Goal: Task Accomplishment & Management: Manage account settings

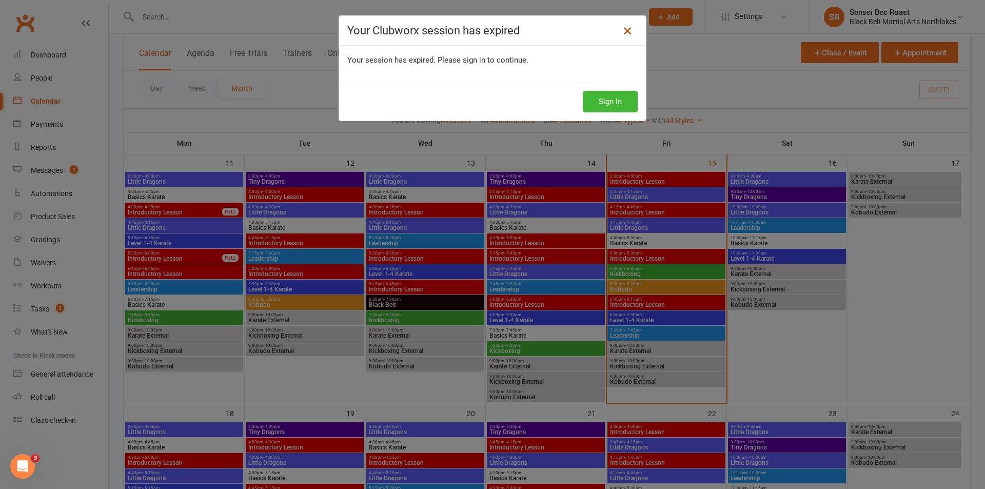
click at [626, 31] on icon at bounding box center [627, 31] width 12 height 12
click at [604, 98] on button "Sign In" at bounding box center [610, 102] width 55 height 22
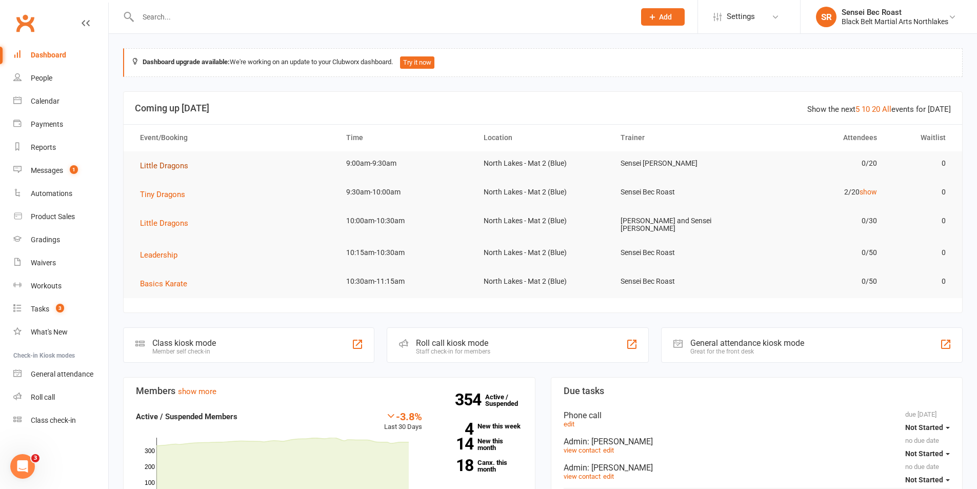
click at [166, 166] on span "Little Dragons" at bounding box center [164, 165] width 48 height 9
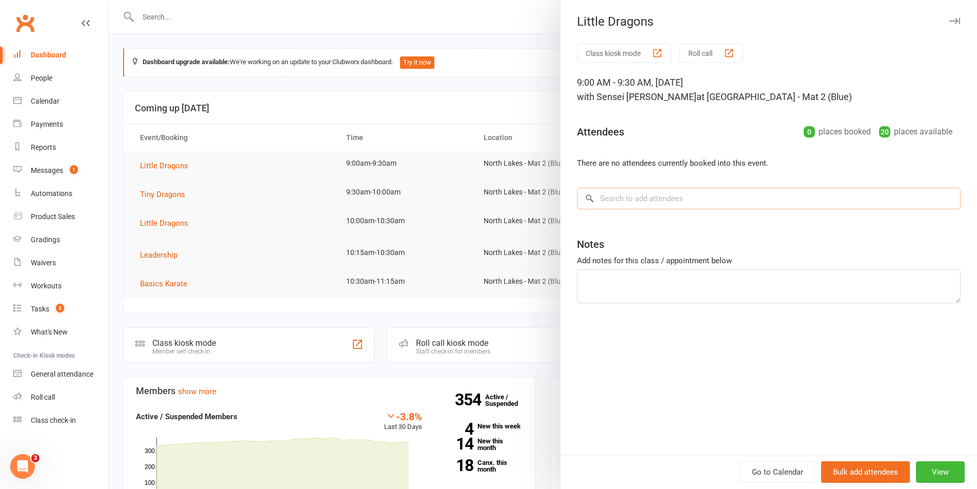
click at [633, 195] on input "search" at bounding box center [769, 199] width 384 height 22
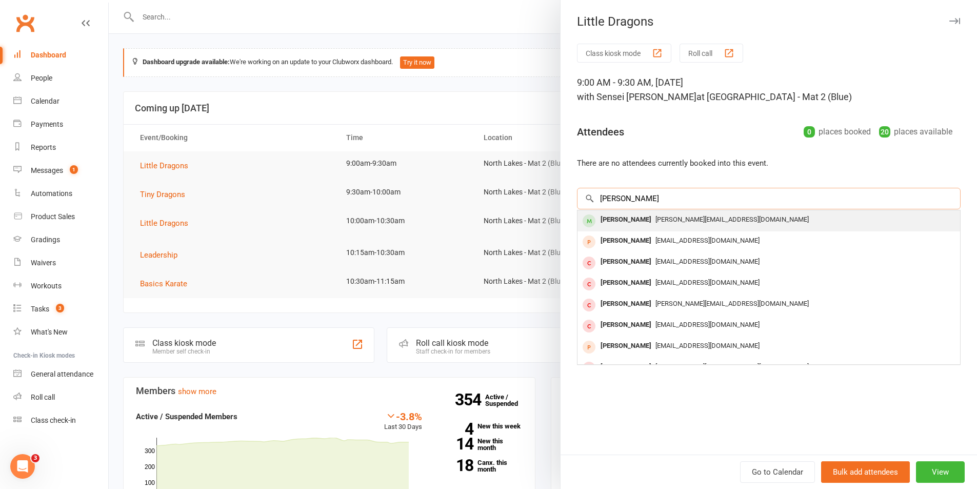
type input "[PERSON_NAME]"
click at [626, 220] on div "[PERSON_NAME]" at bounding box center [625, 219] width 59 height 15
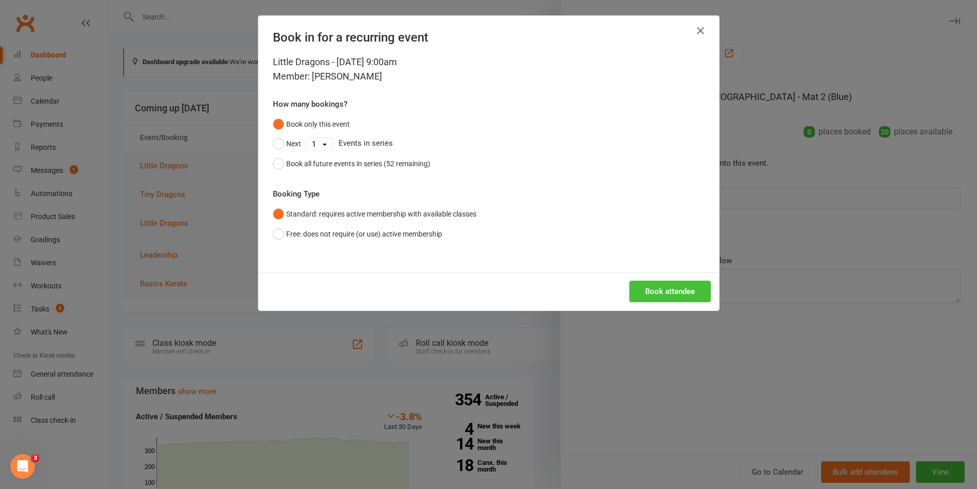
click at [666, 293] on button "Book attendee" at bounding box center [670, 292] width 82 height 22
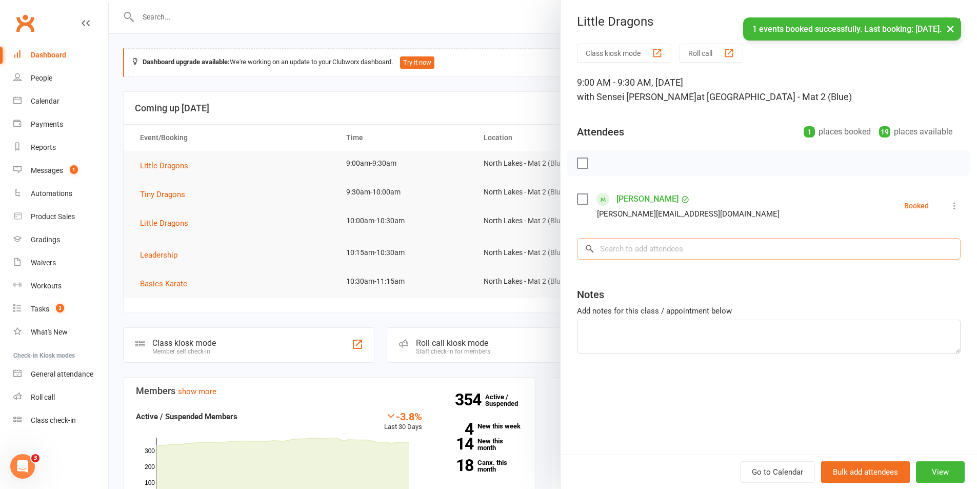
click at [654, 250] on input "search" at bounding box center [769, 249] width 384 height 22
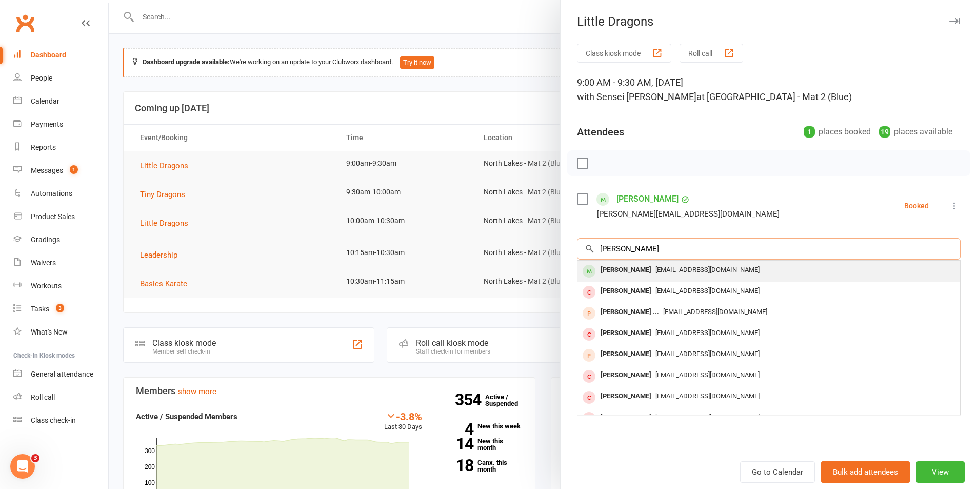
type input "[PERSON_NAME]"
click at [655, 266] on div "[PERSON_NAME]" at bounding box center [625, 270] width 59 height 15
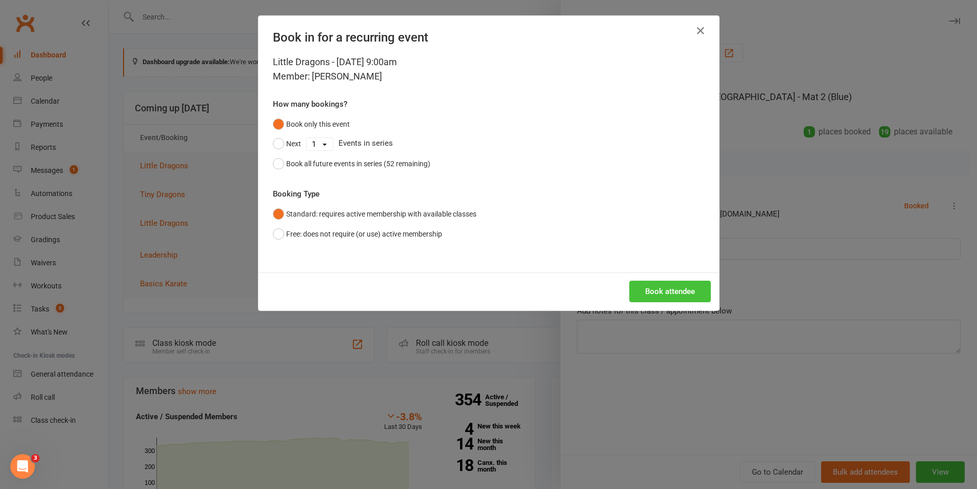
click at [674, 292] on button "Book attendee" at bounding box center [670, 292] width 82 height 22
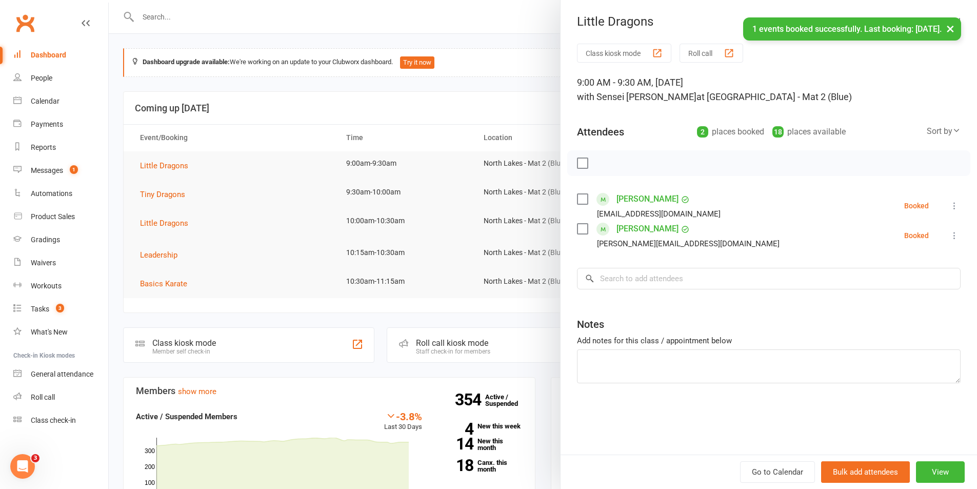
click at [671, 267] on div "Class kiosk mode Roll call 9:00 AM - 9:30 AM, [DATE] with Sensei [PERSON_NAME] …" at bounding box center [769, 249] width 416 height 411
click at [692, 279] on input "search" at bounding box center [769, 279] width 384 height 22
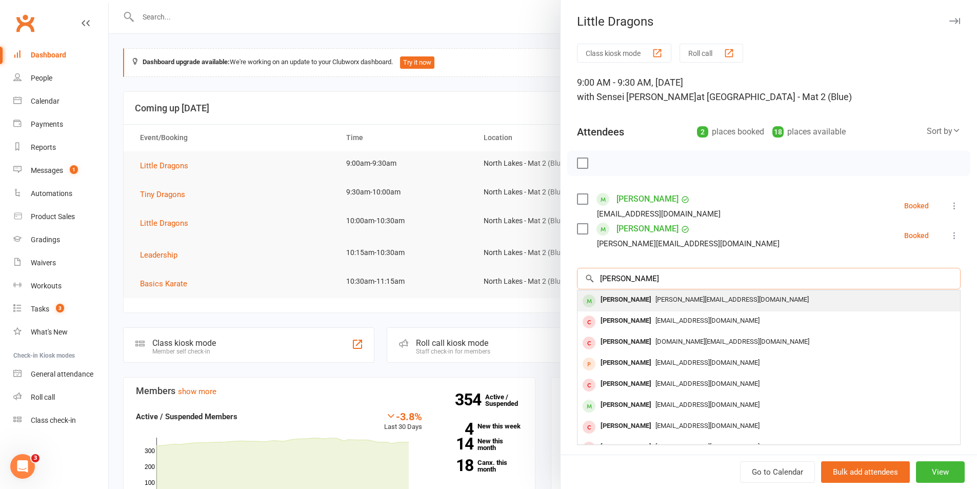
type input "[PERSON_NAME]"
click at [624, 294] on div "[PERSON_NAME]" at bounding box center [625, 299] width 59 height 15
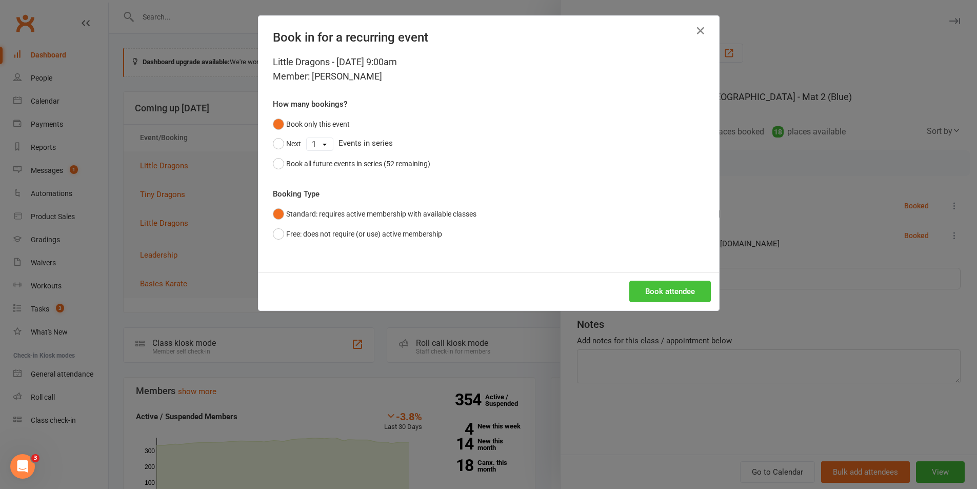
click at [669, 300] on button "Book attendee" at bounding box center [670, 292] width 82 height 22
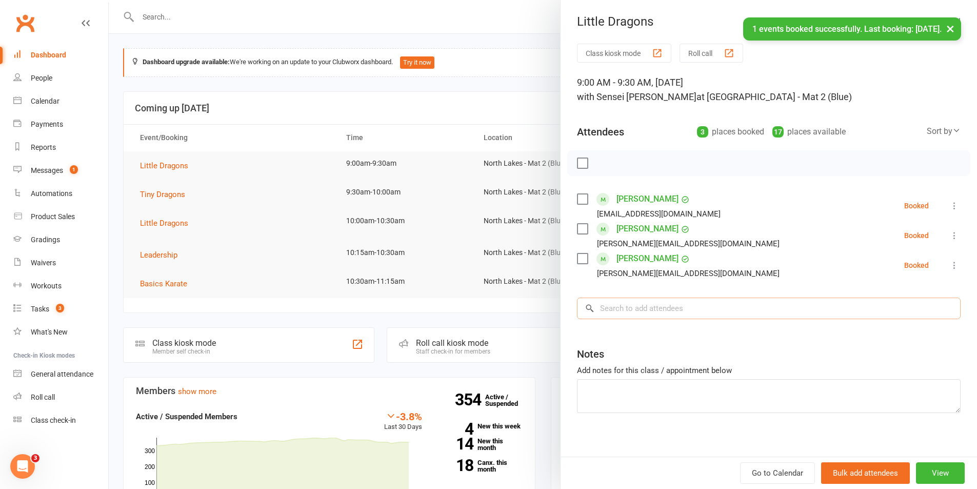
click at [638, 310] on input "search" at bounding box center [769, 308] width 384 height 22
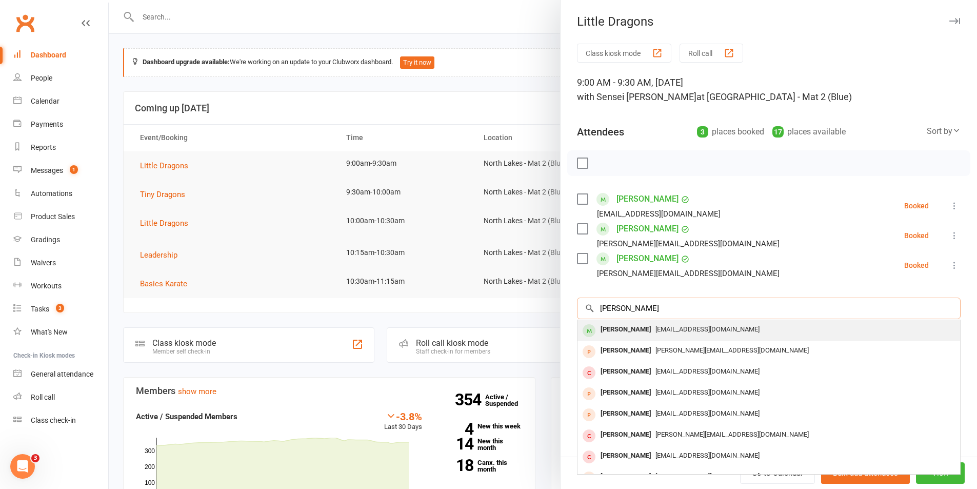
type input "[PERSON_NAME]"
click at [627, 324] on div "[PERSON_NAME]" at bounding box center [625, 329] width 59 height 15
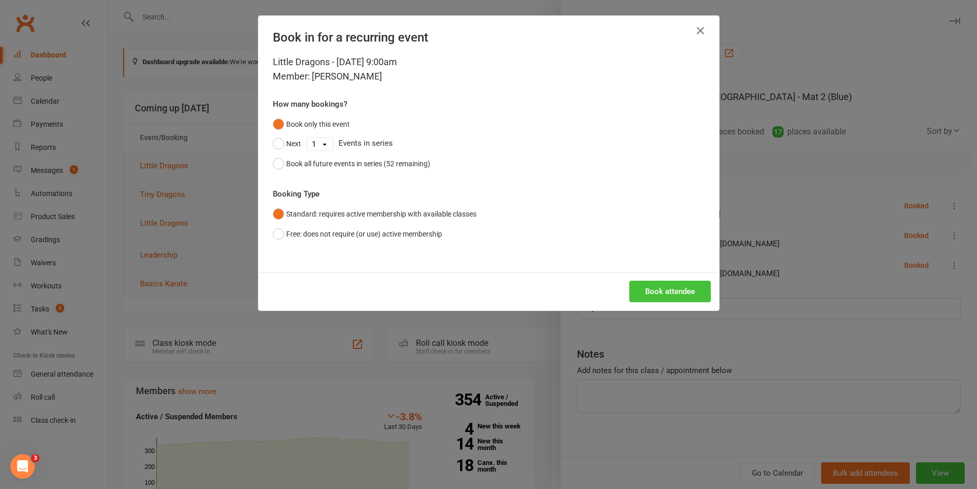
click at [657, 299] on button "Book attendee" at bounding box center [670, 292] width 82 height 22
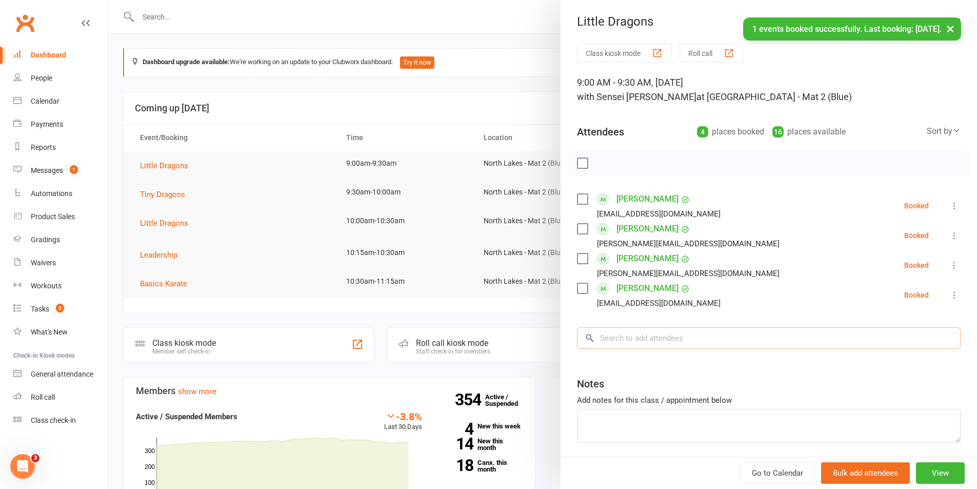
click at [633, 337] on input "search" at bounding box center [769, 338] width 384 height 22
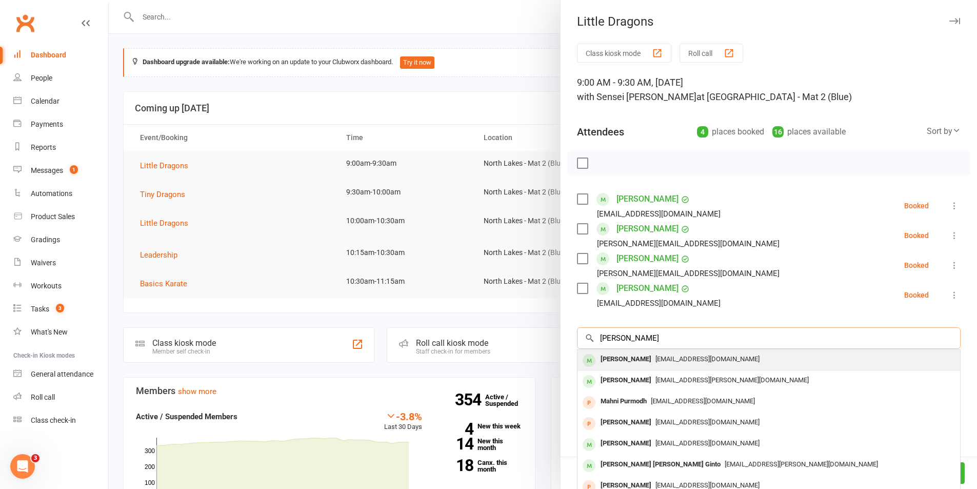
type input "[PERSON_NAME]"
click at [626, 363] on div "[PERSON_NAME]" at bounding box center [625, 359] width 59 height 15
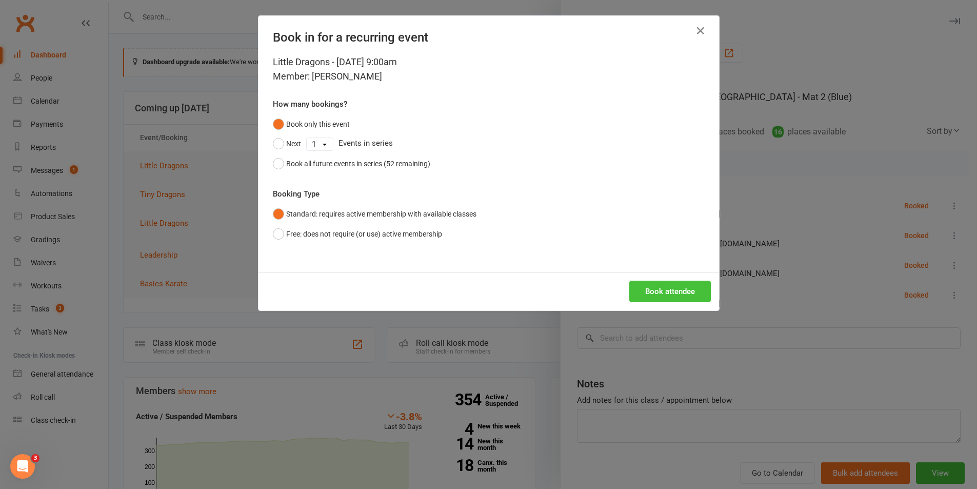
click at [678, 287] on button "Book attendee" at bounding box center [670, 292] width 82 height 22
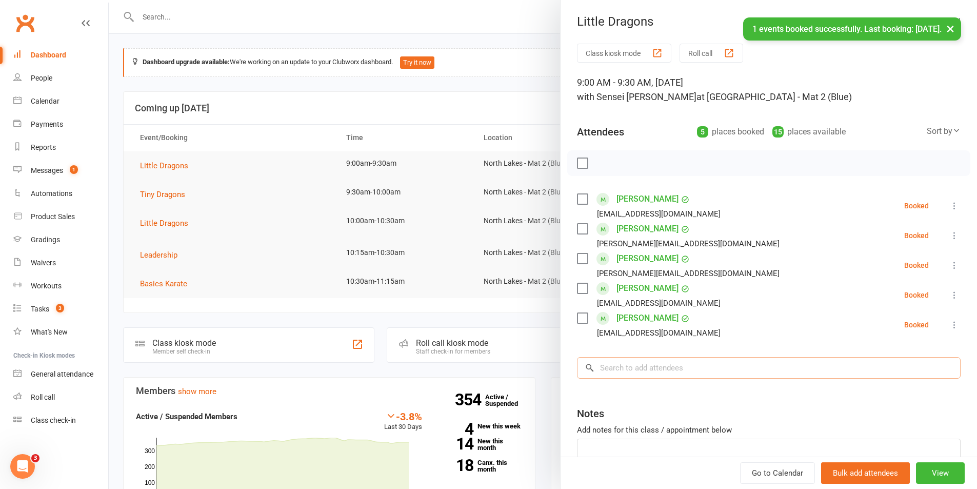
click at [643, 363] on input "search" at bounding box center [769, 368] width 384 height 22
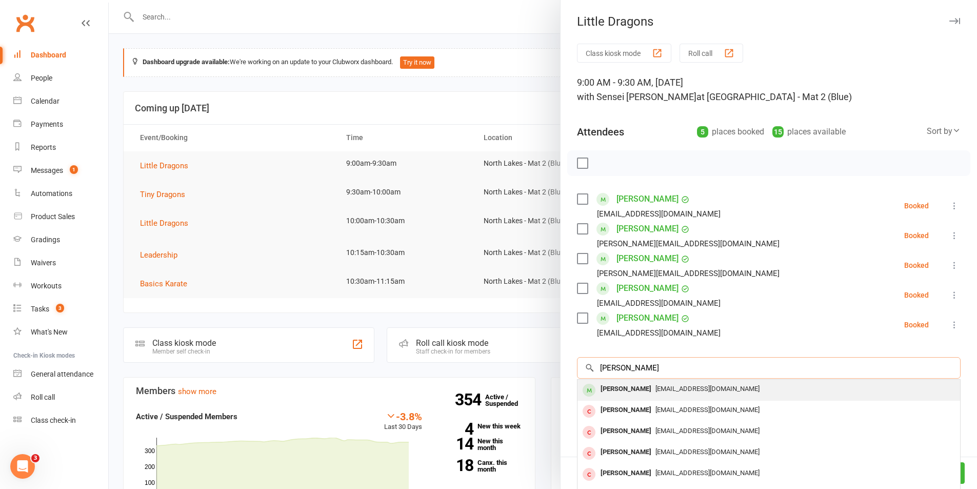
type input "[PERSON_NAME]"
click at [630, 386] on div "[PERSON_NAME]" at bounding box center [625, 389] width 59 height 15
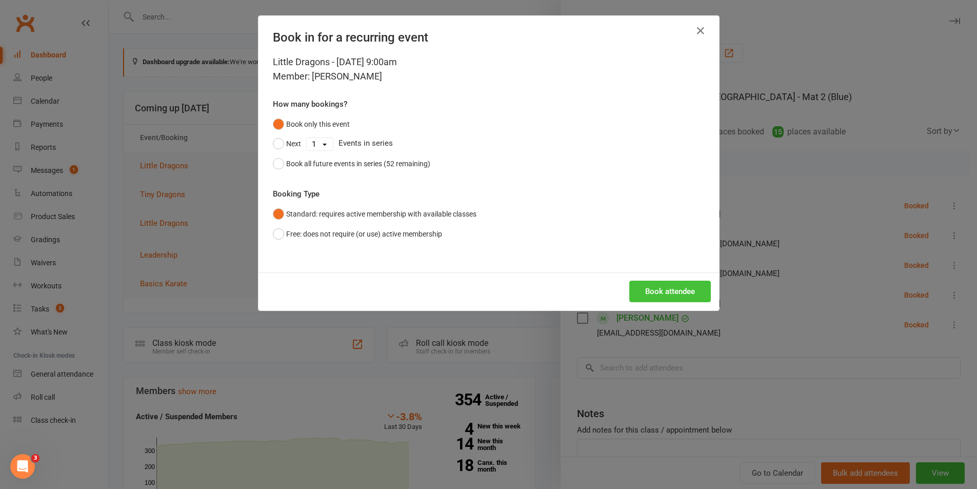
click at [682, 286] on button "Book attendee" at bounding box center [670, 292] width 82 height 22
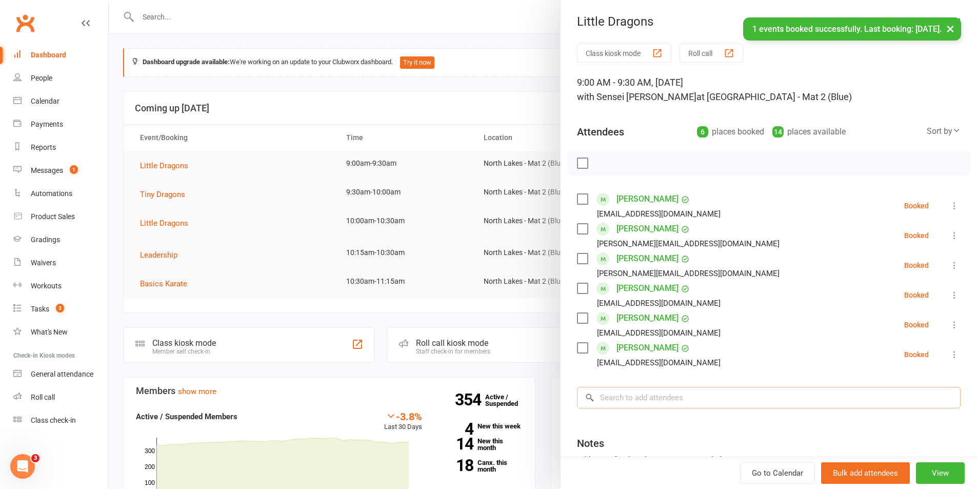
click at [632, 402] on input "search" at bounding box center [769, 398] width 384 height 22
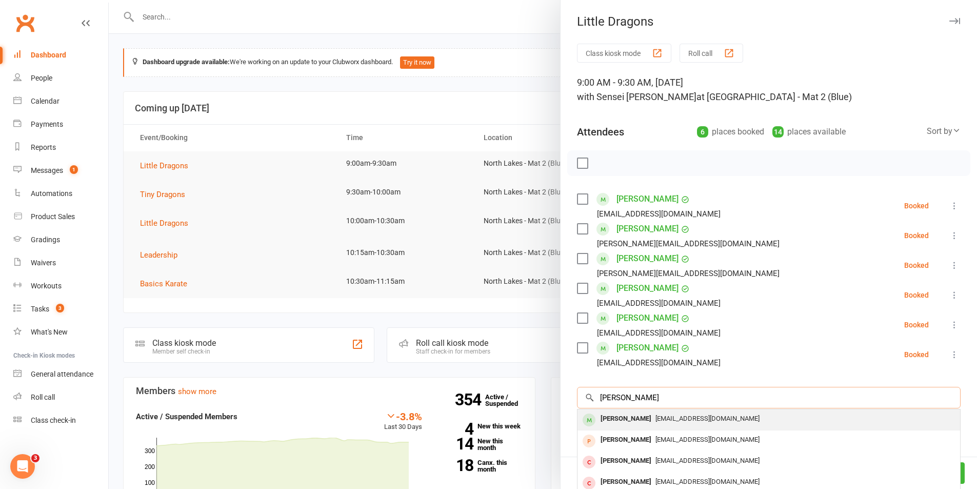
type input "[PERSON_NAME]"
click at [620, 417] on div "[PERSON_NAME]" at bounding box center [625, 418] width 59 height 15
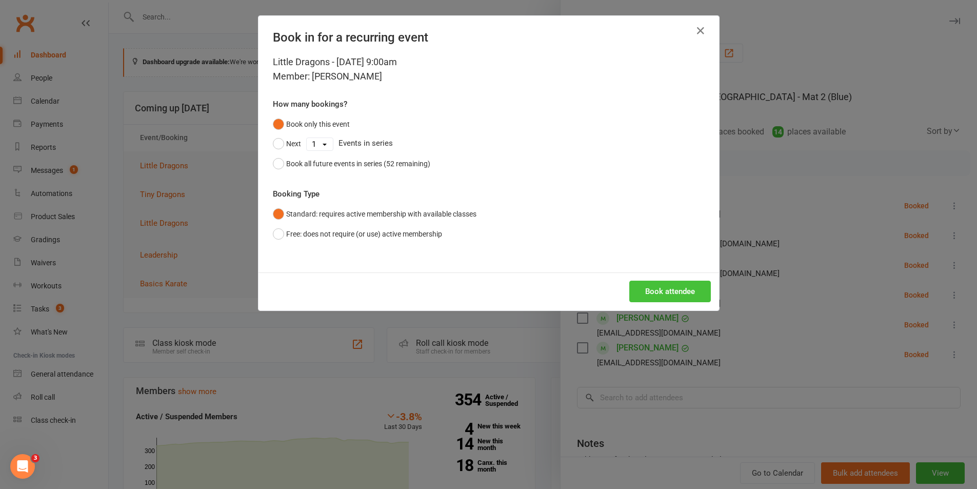
click at [663, 288] on button "Book attendee" at bounding box center [670, 292] width 82 height 22
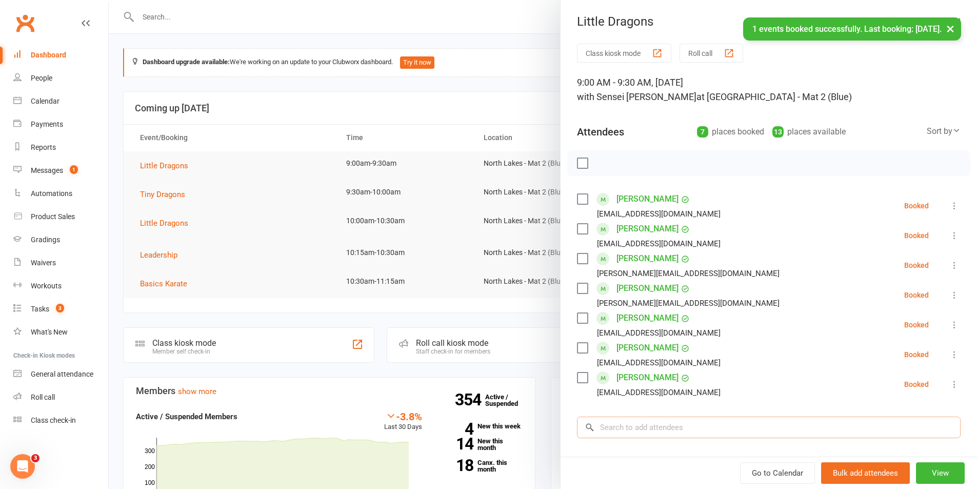
click at [634, 427] on input "search" at bounding box center [769, 427] width 384 height 22
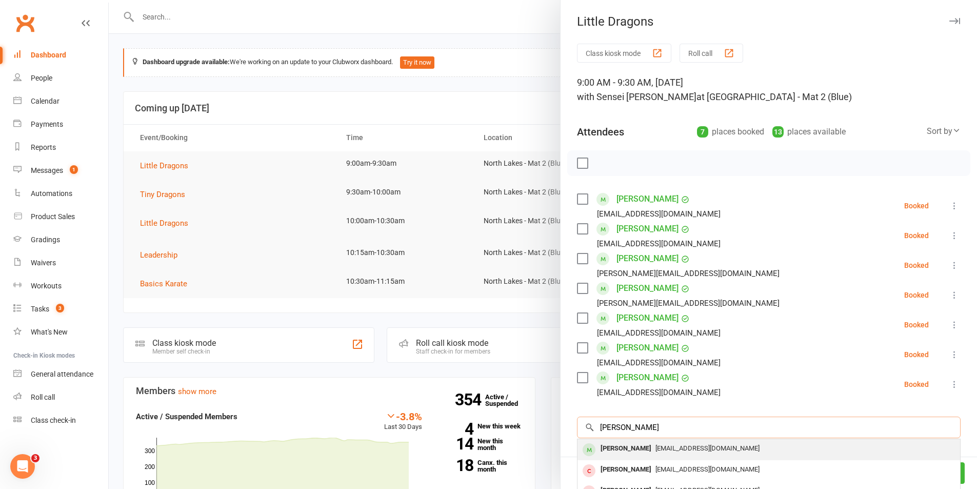
type input "[PERSON_NAME]"
click at [614, 449] on div "[PERSON_NAME]" at bounding box center [625, 448] width 59 height 15
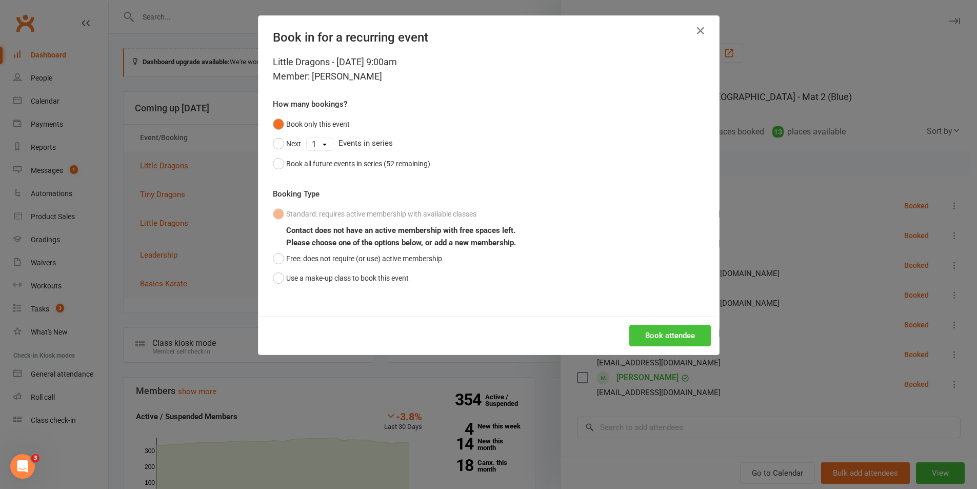
click at [666, 334] on button "Book attendee" at bounding box center [670, 336] width 82 height 22
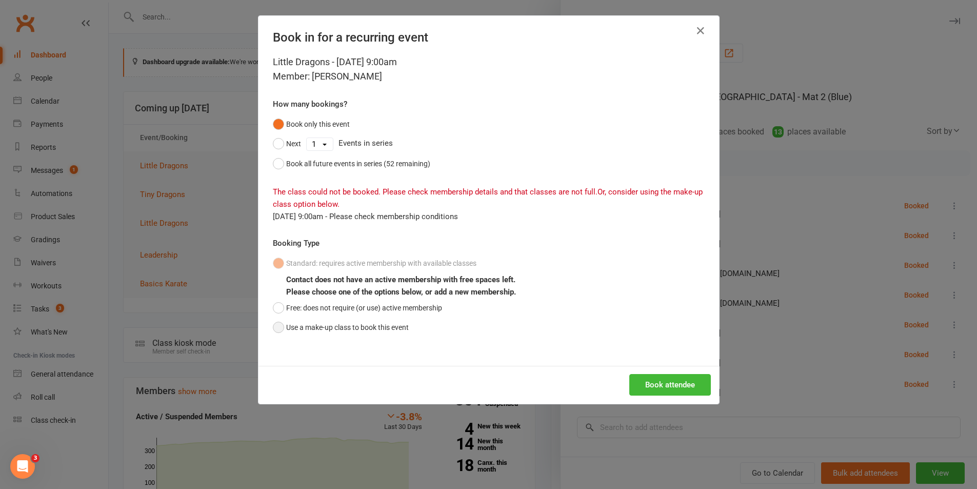
click at [280, 325] on button "Use a make-up class to book this event" at bounding box center [341, 326] width 136 height 19
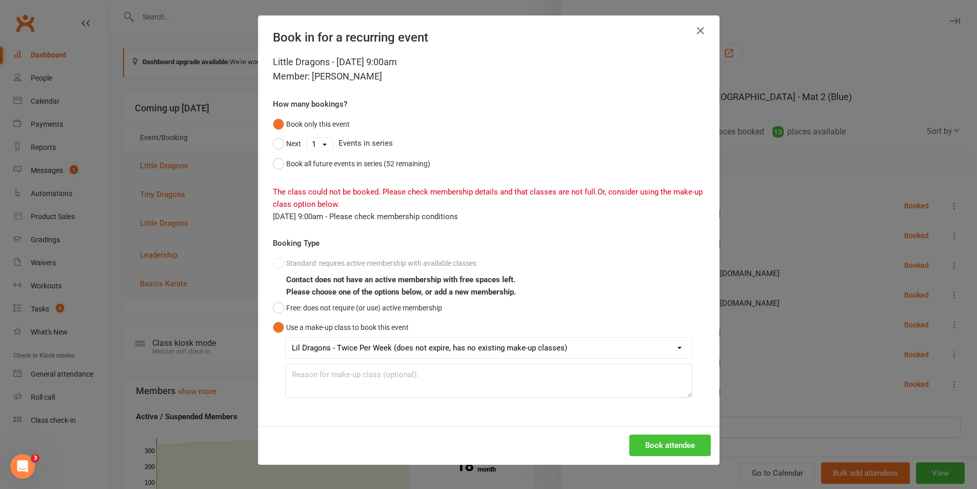
click at [669, 447] on button "Book attendee" at bounding box center [670, 445] width 82 height 22
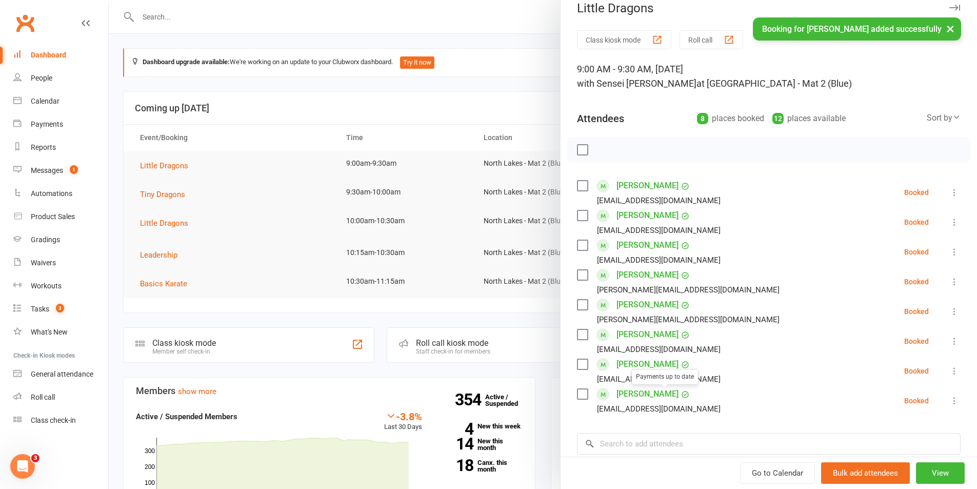
scroll to position [51, 0]
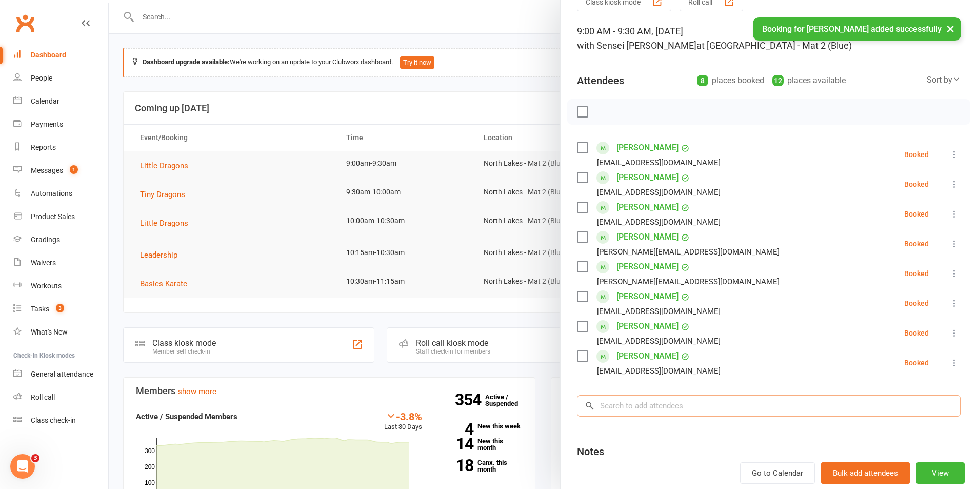
click at [630, 407] on input "search" at bounding box center [769, 406] width 384 height 22
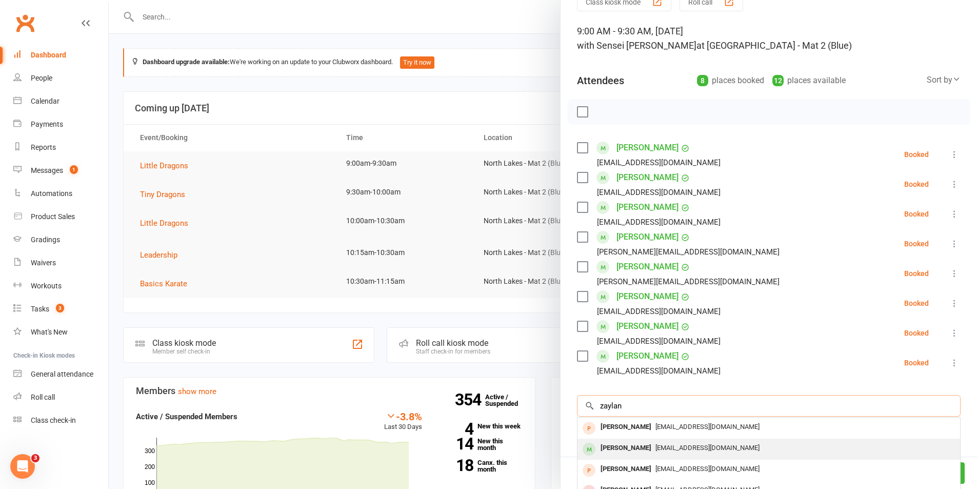
type input "zaylan"
click at [626, 449] on div "[PERSON_NAME]" at bounding box center [625, 448] width 59 height 15
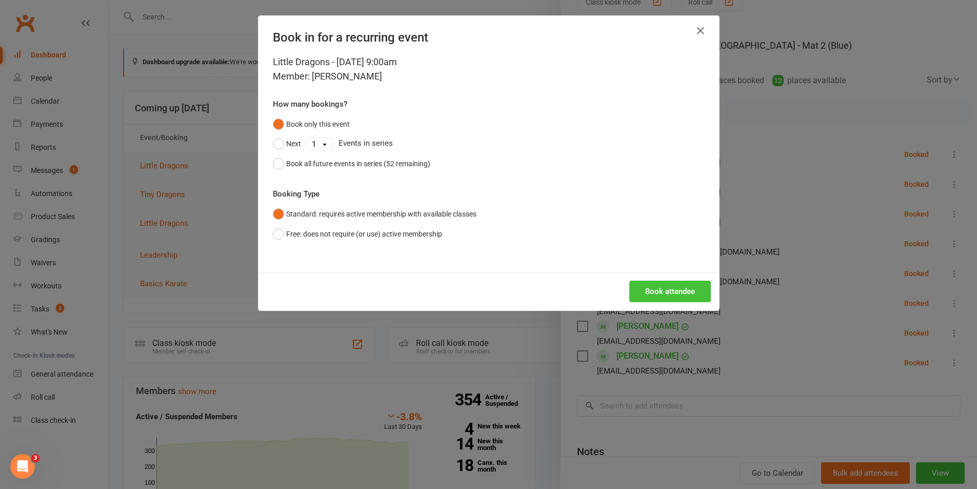
click at [662, 285] on button "Book attendee" at bounding box center [670, 292] width 82 height 22
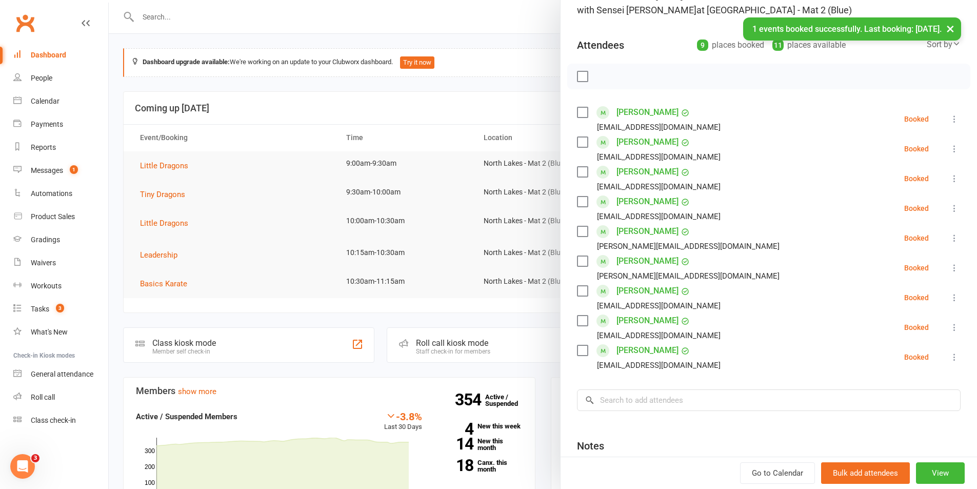
scroll to position [103, 0]
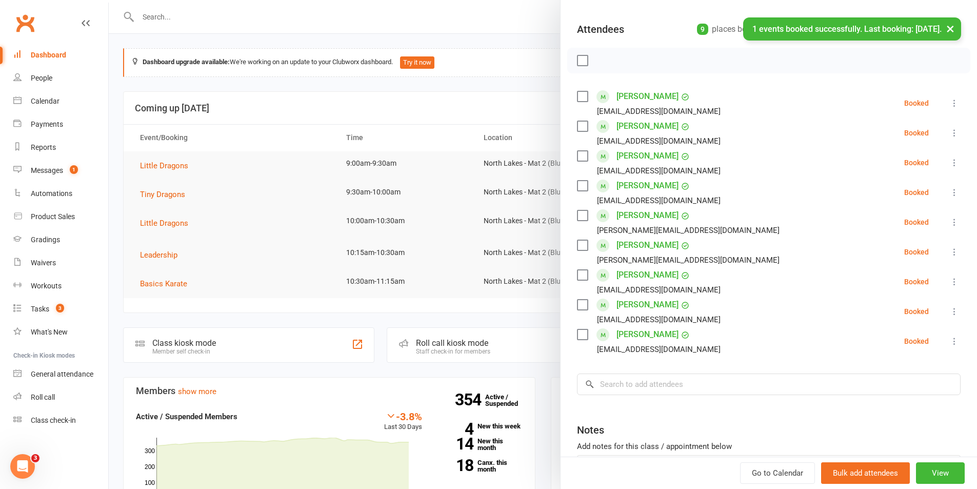
click at [637, 399] on div "Class kiosk mode Roll call 9:00 AM - 9:30 AM, [DATE] with Sensei [PERSON_NAME] …" at bounding box center [769, 240] width 416 height 599
click at [641, 388] on input "search" at bounding box center [769, 384] width 384 height 22
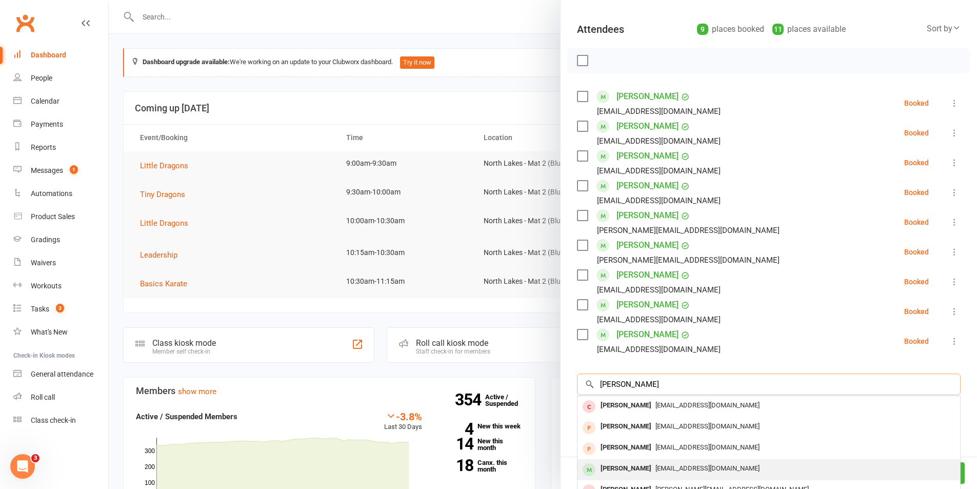
type input "[PERSON_NAME]"
click at [635, 467] on div "[PERSON_NAME]" at bounding box center [625, 468] width 59 height 15
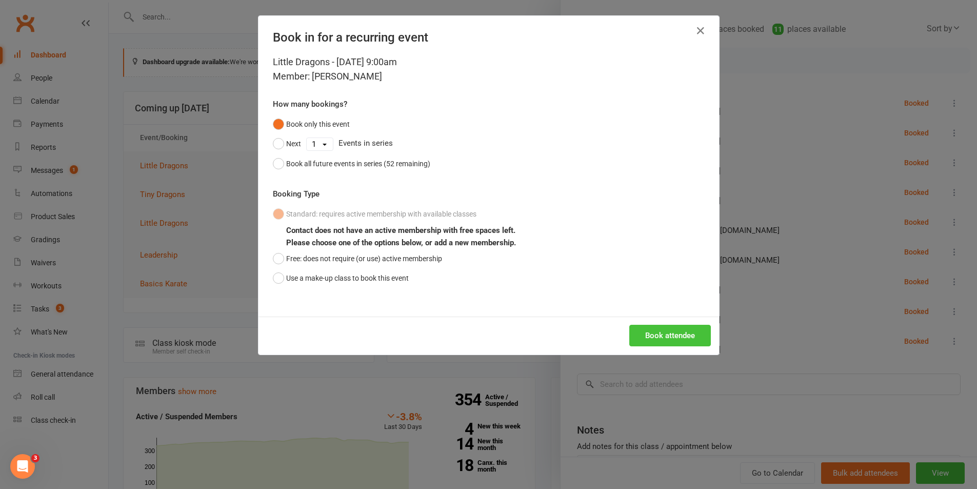
click at [680, 336] on button "Book attendee" at bounding box center [670, 336] width 82 height 22
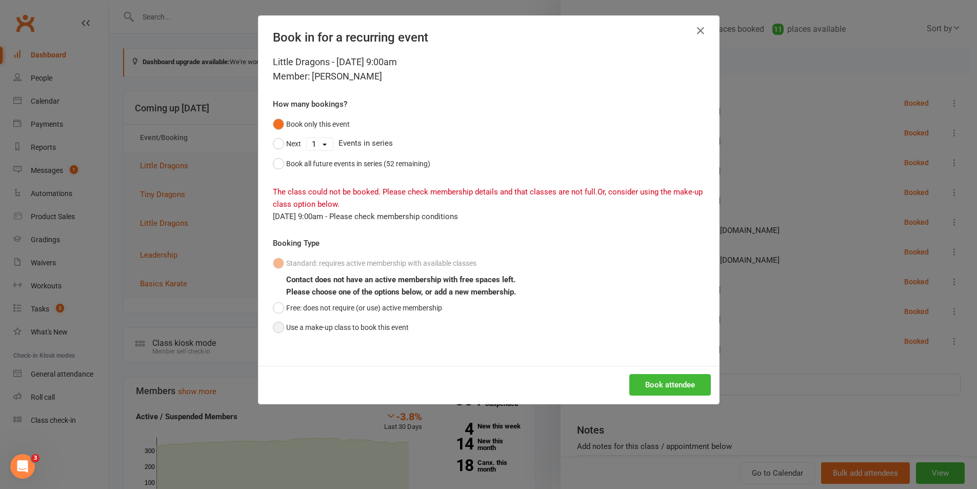
click at [276, 323] on button "Use a make-up class to book this event" at bounding box center [341, 326] width 136 height 19
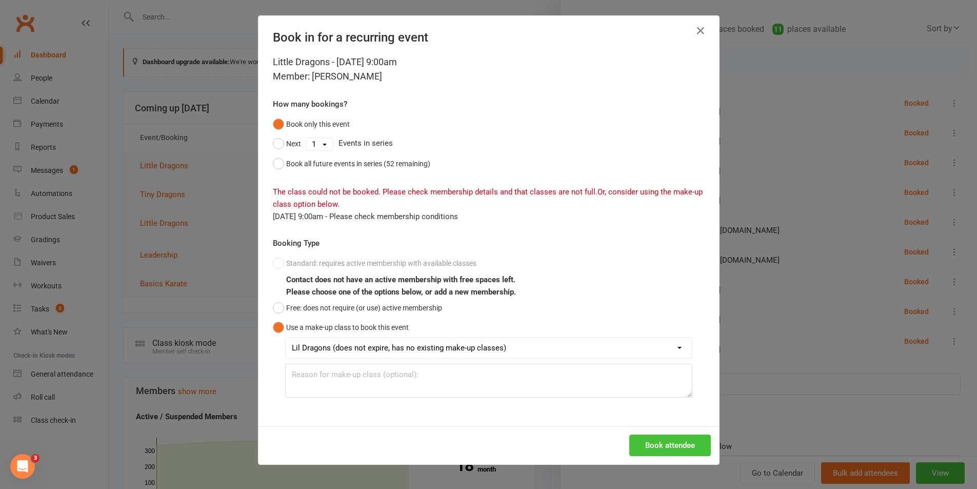
click at [680, 442] on button "Book attendee" at bounding box center [670, 445] width 82 height 22
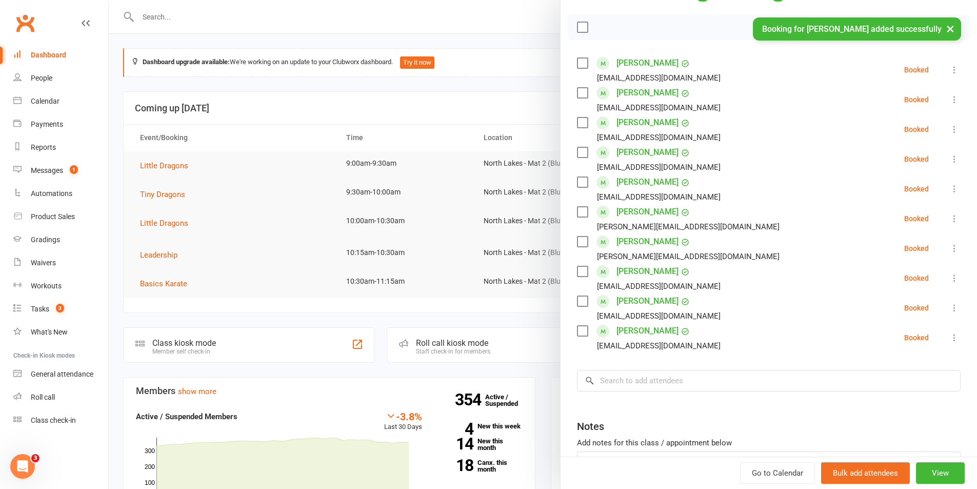
scroll to position [154, 0]
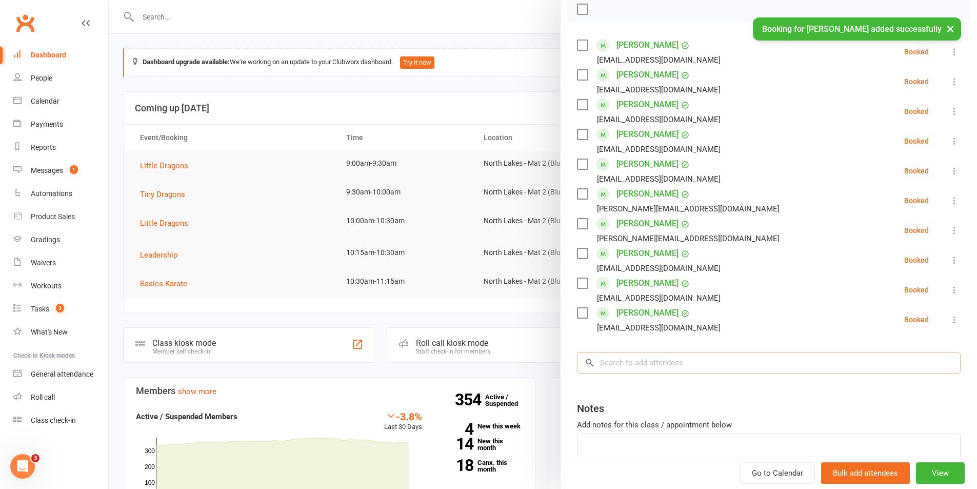
click at [620, 372] on input "search" at bounding box center [769, 363] width 384 height 22
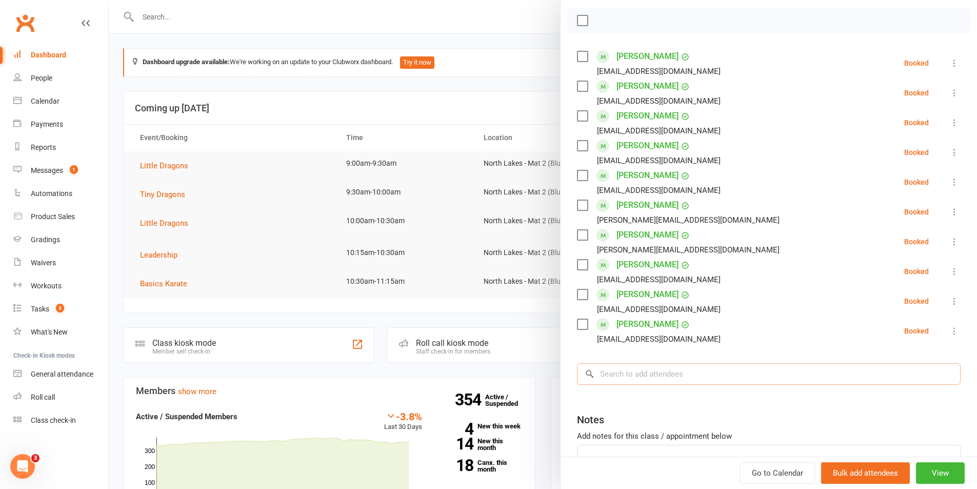
scroll to position [0, 0]
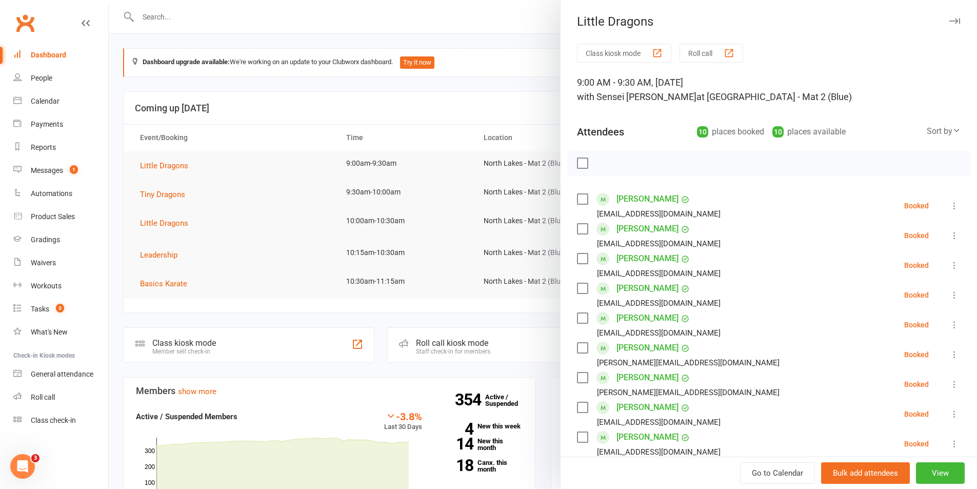
click at [581, 161] on label at bounding box center [582, 163] width 10 height 10
click at [600, 165] on icon "button" at bounding box center [605, 162] width 11 height 11
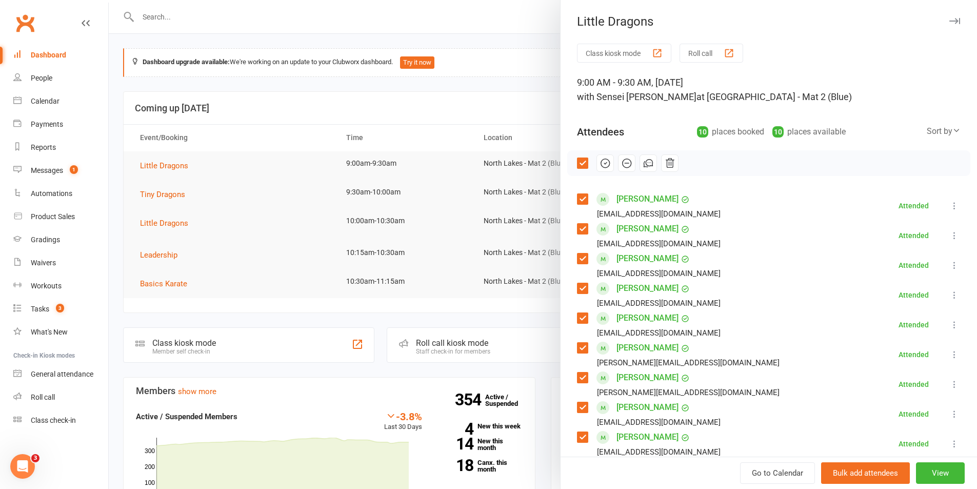
click at [167, 201] on div at bounding box center [543, 244] width 868 height 489
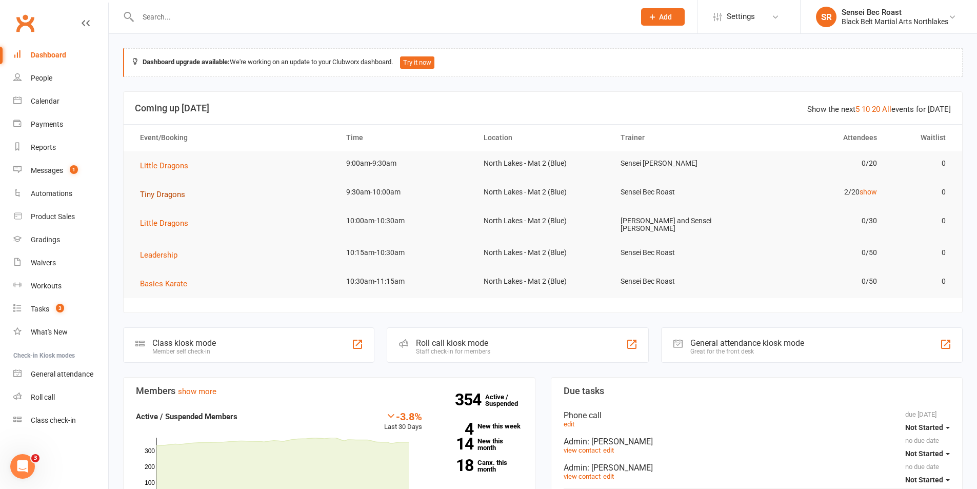
click at [162, 194] on span "Tiny Dragons" at bounding box center [162, 194] width 45 height 9
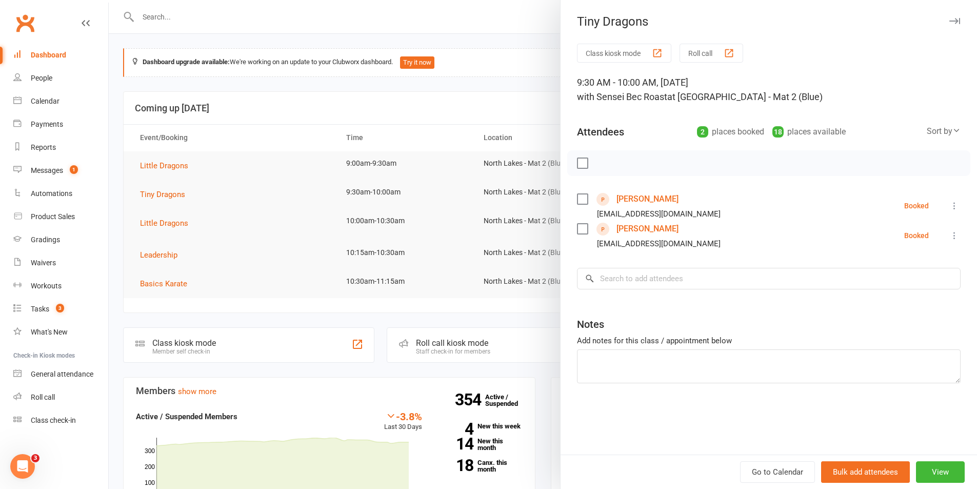
click at [502, 83] on div at bounding box center [543, 244] width 868 height 489
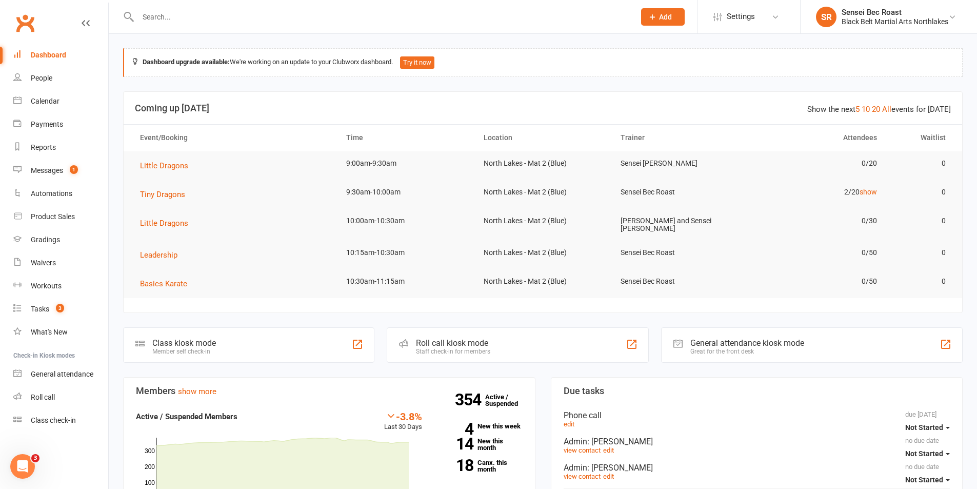
click at [180, 16] on input "text" at bounding box center [381, 17] width 493 height 14
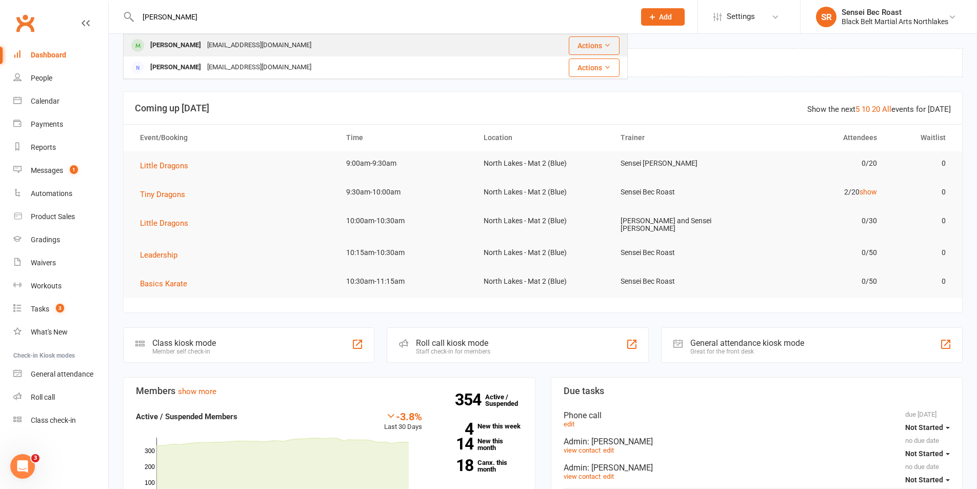
type input "[PERSON_NAME]"
click at [170, 39] on div "[PERSON_NAME]" at bounding box center [175, 45] width 57 height 15
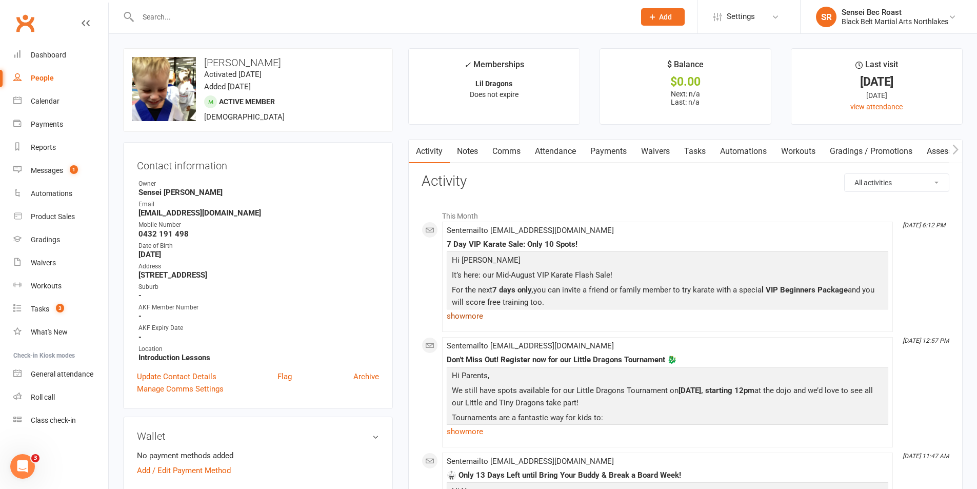
click at [452, 313] on link "show more" at bounding box center [668, 316] width 442 height 14
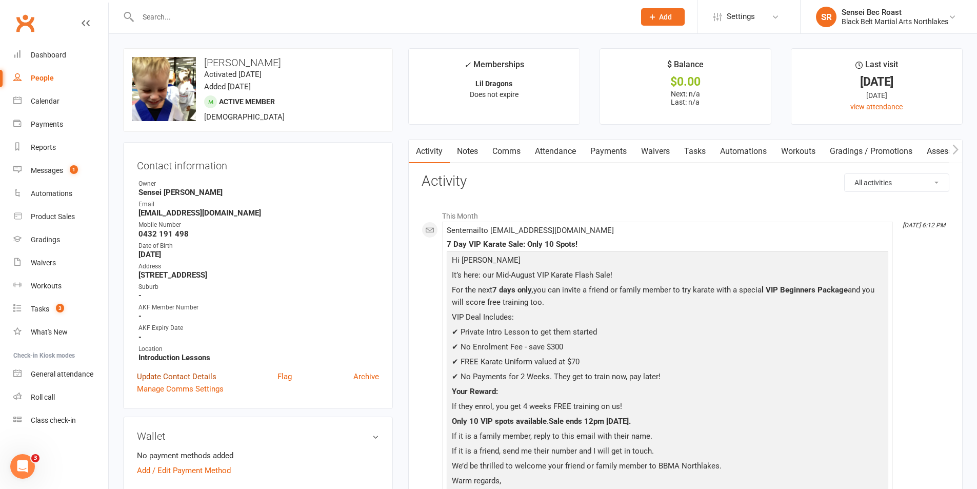
click at [172, 375] on link "Update Contact Details" at bounding box center [176, 376] width 79 height 12
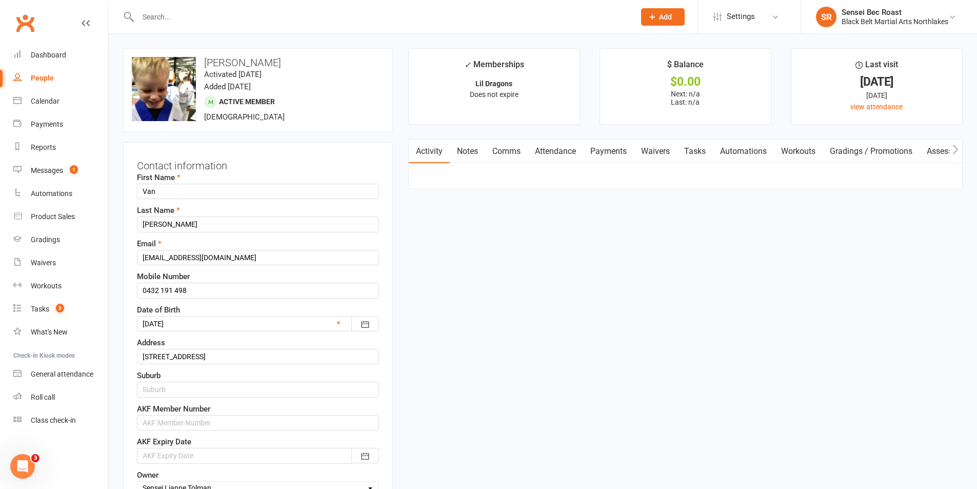
scroll to position [48, 0]
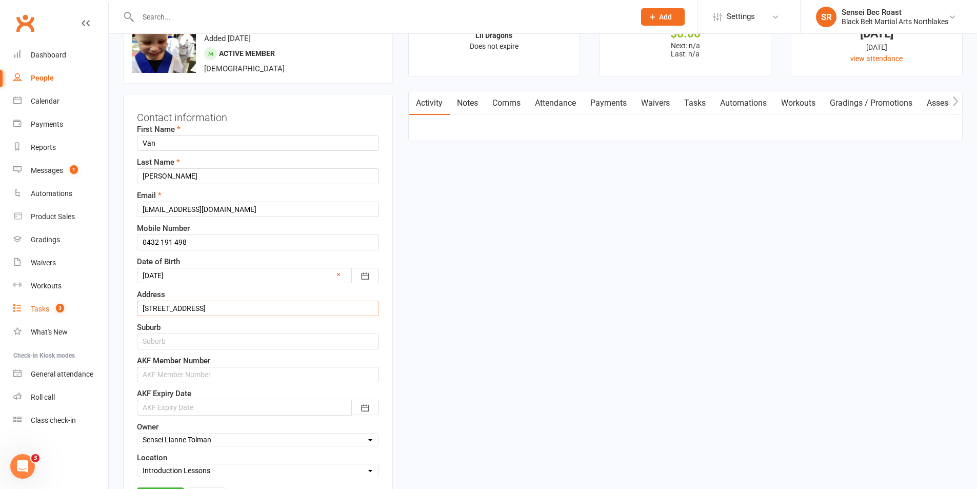
drag, startPoint x: 267, startPoint y: 309, endPoint x: 104, endPoint y: 314, distance: 163.7
click at [609, 104] on link "Payments" at bounding box center [608, 103] width 51 height 24
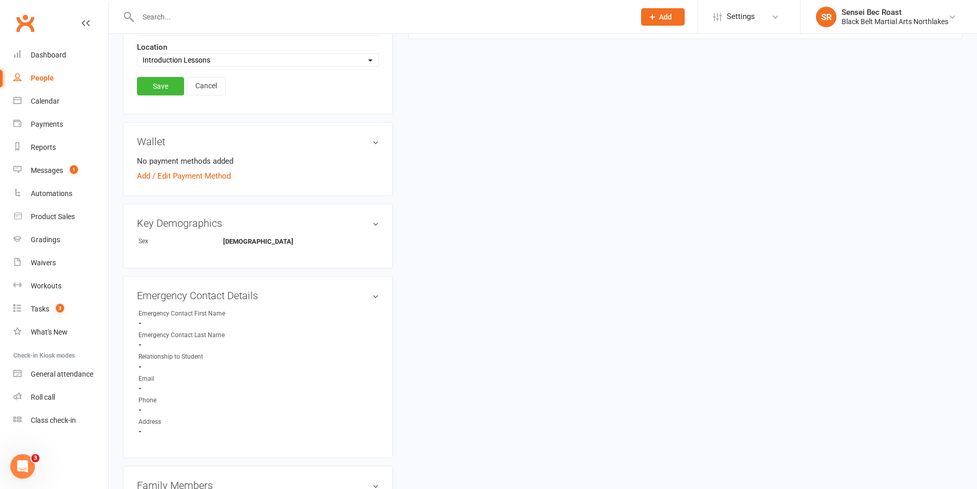
scroll to position [561, 0]
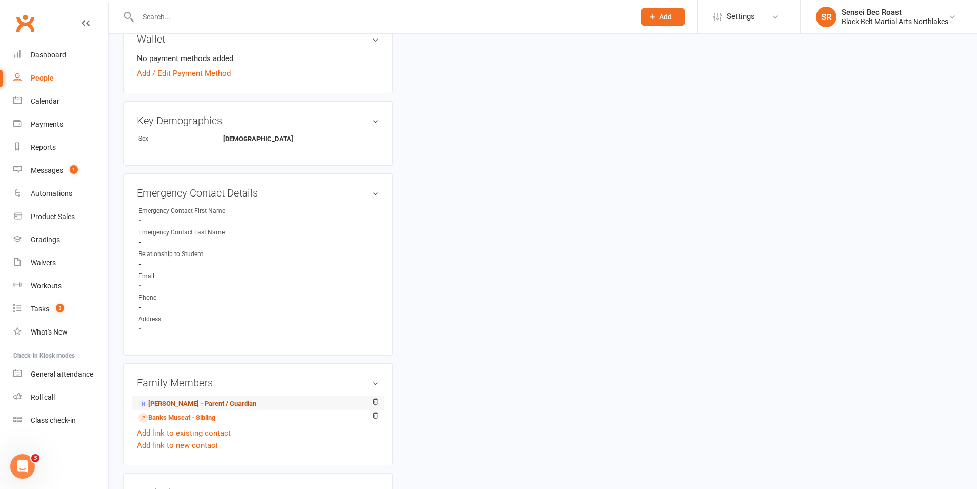
click at [163, 404] on link "[PERSON_NAME] - Parent / Guardian" at bounding box center [197, 404] width 118 height 11
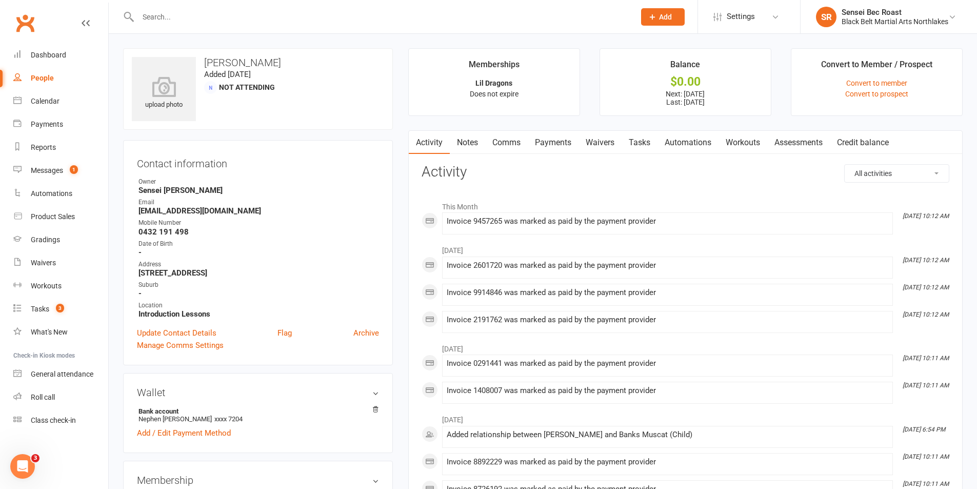
click at [566, 138] on link "Payments" at bounding box center [553, 143] width 51 height 24
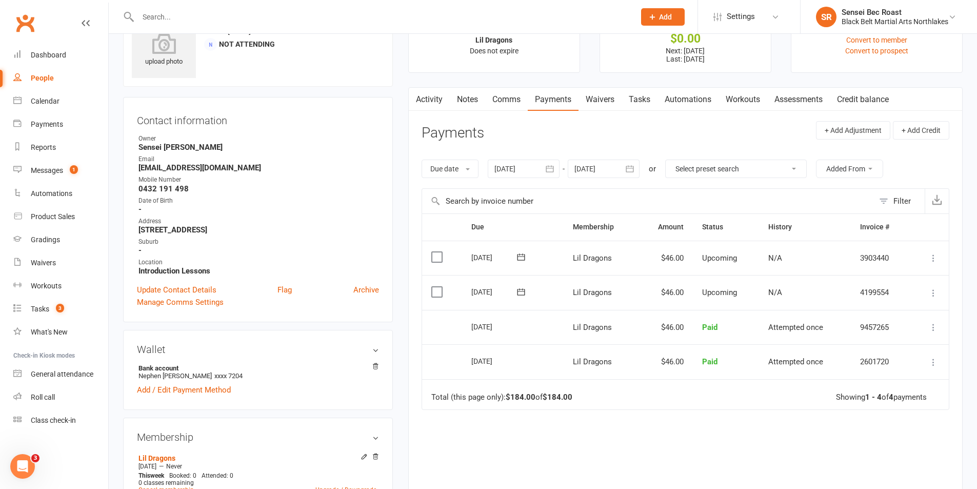
scroll to position [103, 0]
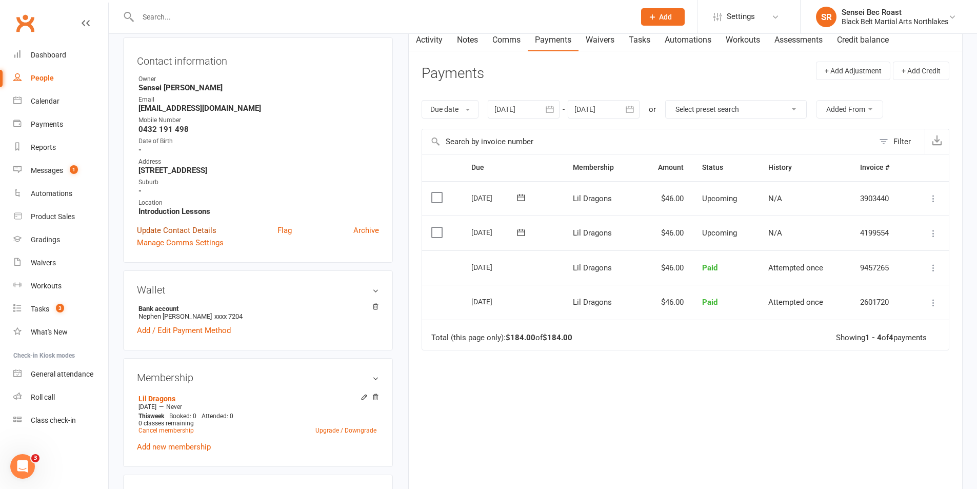
click at [175, 232] on link "Update Contact Details" at bounding box center [176, 230] width 79 height 12
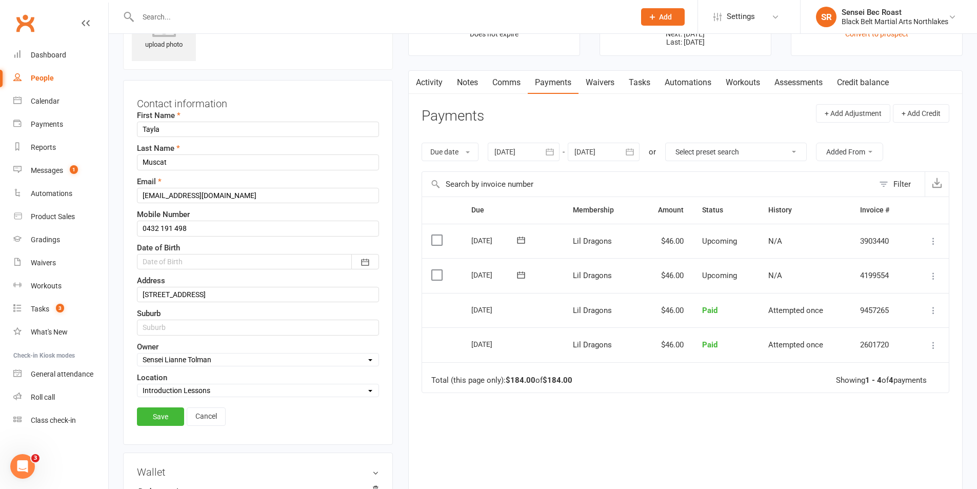
scroll to position [48, 0]
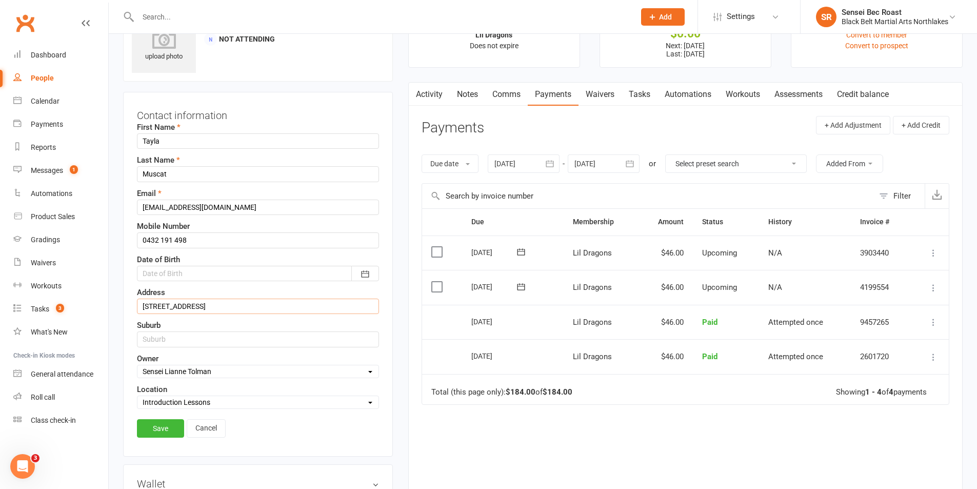
drag, startPoint x: 263, startPoint y: 306, endPoint x: 127, endPoint y: 301, distance: 136.5
click at [127, 301] on div "Contact information First Name [PERSON_NAME] Last Name Muscat Email [EMAIL_ADDR…" at bounding box center [258, 274] width 270 height 365
type input "[STREET_ADDRESS]"
click at [173, 337] on input "text" at bounding box center [258, 338] width 242 height 15
type input "Norah Head"
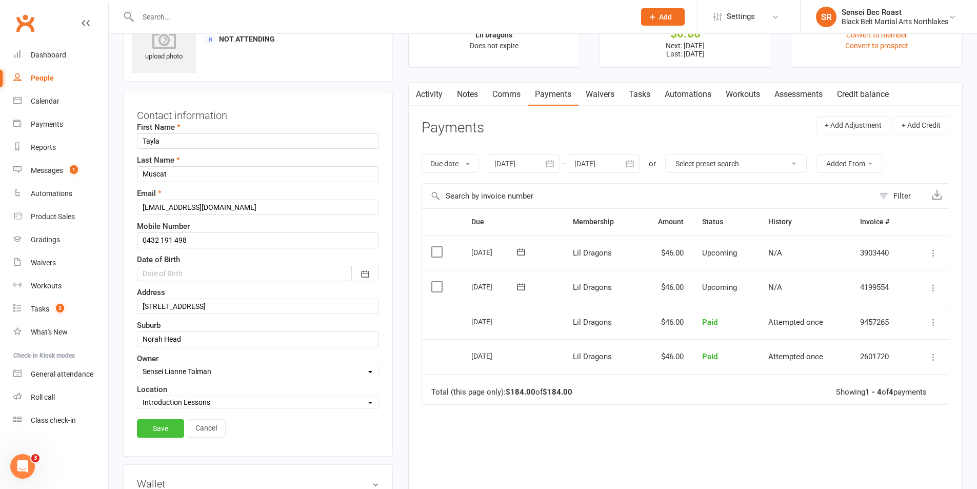
click at [161, 429] on link "Save" at bounding box center [160, 428] width 47 height 18
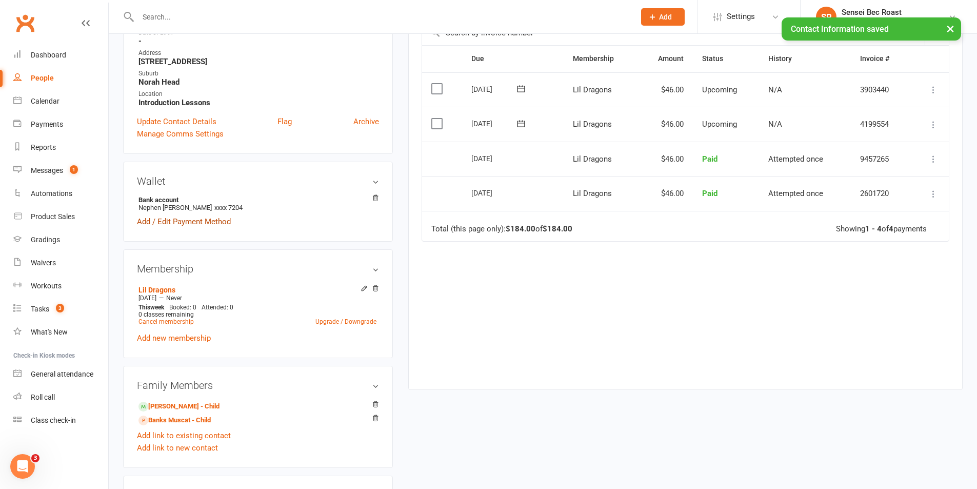
scroll to position [305, 0]
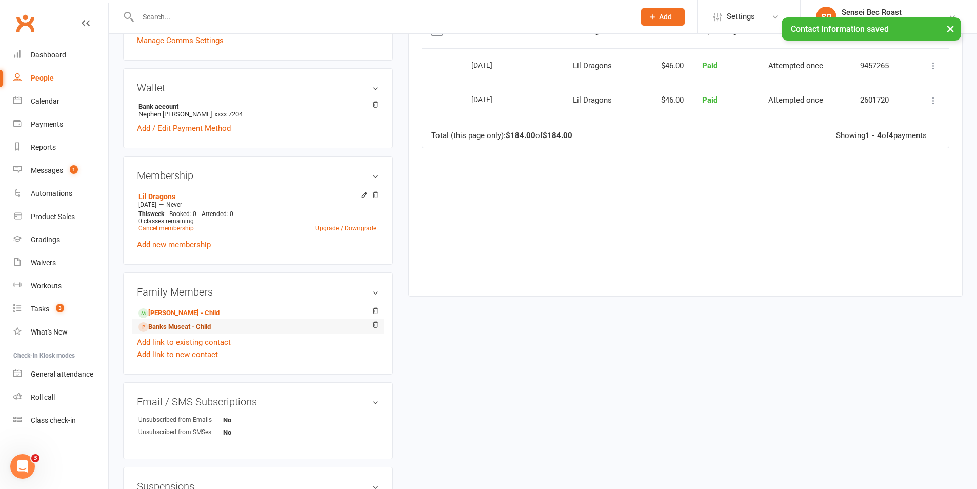
click at [169, 324] on link "Banks Muscat - Child" at bounding box center [174, 327] width 72 height 11
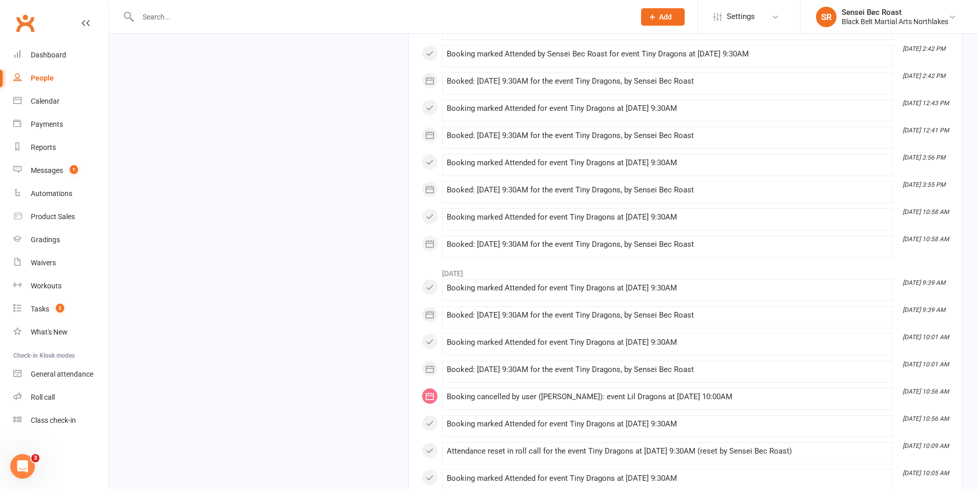
scroll to position [983, 0]
